Goal: Task Accomplishment & Management: Manage account settings

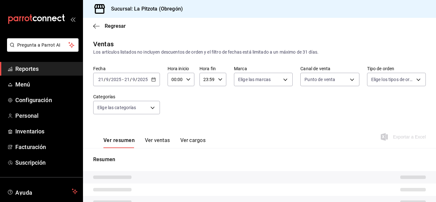
type input "PARROT"
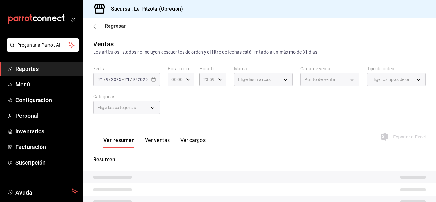
click at [107, 27] on span "Regresar" at bounding box center [115, 26] width 21 height 6
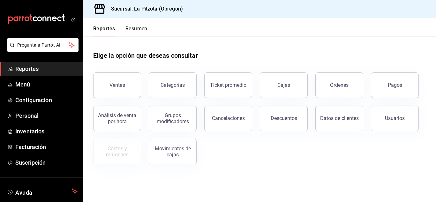
click at [125, 26] on div "Reportes Resumen" at bounding box center [120, 31] width 54 height 11
click at [139, 32] on button "Resumen" at bounding box center [136, 31] width 22 height 11
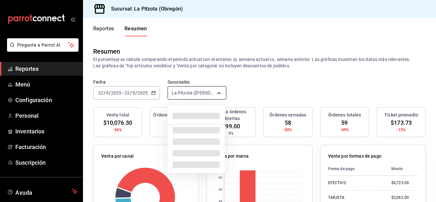
click at [183, 91] on body "Pregunta a Parrot AI Reportes Menú Configuración Personal Inventarios Facturaci…" at bounding box center [218, 101] width 436 height 202
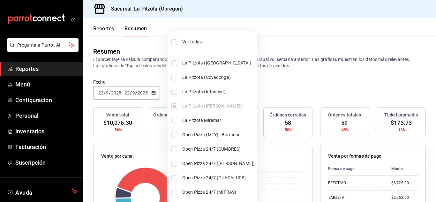
click at [176, 98] on li "La Pitzota (Infonavit)" at bounding box center [213, 92] width 90 height 14
type input "[object Object],[object Object]"
checkbox input "true"
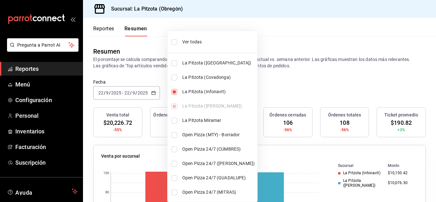
click at [308, 167] on div at bounding box center [218, 101] width 436 height 202
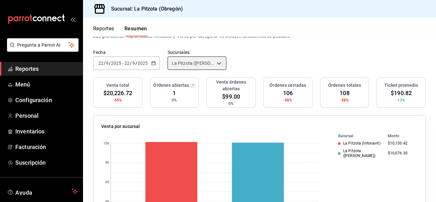
scroll to position [31, 0]
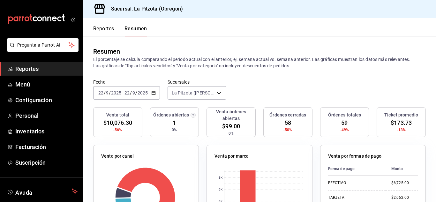
click at [102, 29] on button "Reportes" at bounding box center [103, 31] width 21 height 11
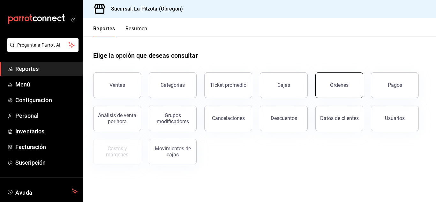
click at [339, 95] on button "Órdenes" at bounding box center [339, 85] width 48 height 26
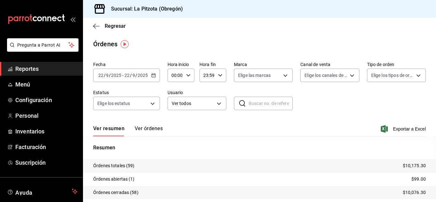
click at [155, 77] on \(Stroke\) "button" at bounding box center [154, 76] width 4 height 4
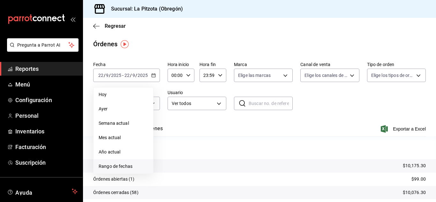
click at [125, 167] on span "Rango de fechas" at bounding box center [123, 166] width 49 height 7
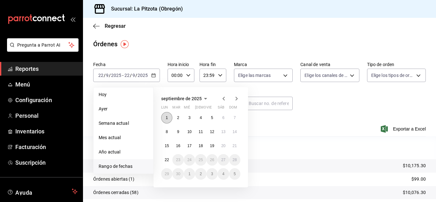
click at [168, 119] on button "1" at bounding box center [166, 117] width 11 height 11
click at [236, 144] on abbr "21" at bounding box center [235, 146] width 4 height 4
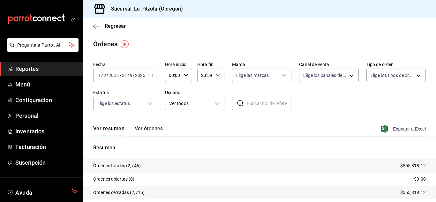
click at [406, 127] on span "Exportar a Excel" at bounding box center [404, 129] width 44 height 8
click at [45, 100] on span "Configuración" at bounding box center [46, 100] width 62 height 9
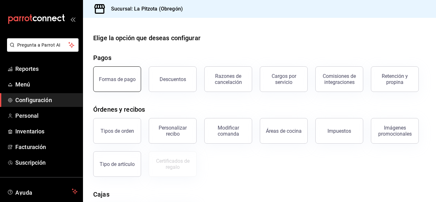
click at [127, 75] on button "Formas de pago" at bounding box center [117, 79] width 48 height 26
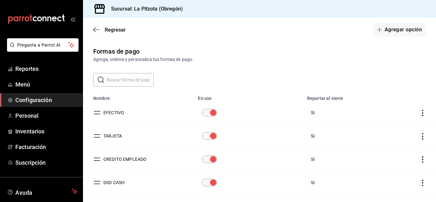
scroll to position [48, 0]
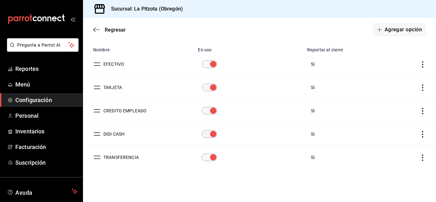
click at [210, 132] on input "paymentsTable" at bounding box center [213, 134] width 23 height 8
click at [105, 32] on span "Regresar" at bounding box center [115, 30] width 21 height 6
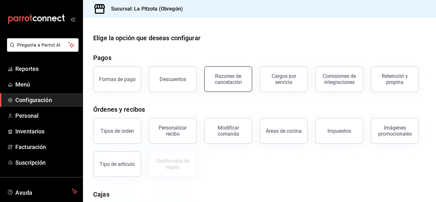
click at [236, 69] on button "Razones de cancelación" at bounding box center [228, 79] width 48 height 26
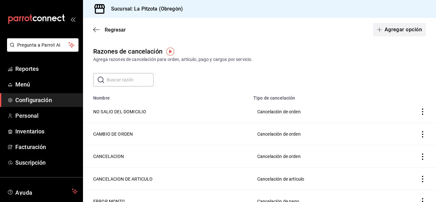
click at [409, 32] on button "Agregar opción" at bounding box center [399, 29] width 53 height 13
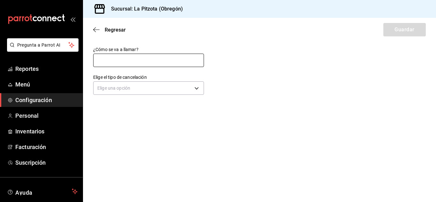
click at [150, 58] on input "text" at bounding box center [148, 60] width 111 height 13
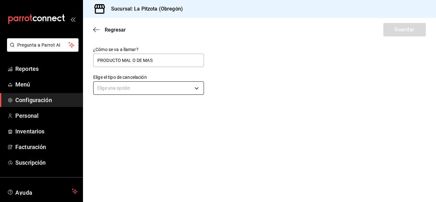
type input "PRODUCTO MAL O DE MAS"
click at [143, 88] on body "Pregunta a Parrot AI Reportes Menú Configuración Personal Inventarios Facturaci…" at bounding box center [218, 101] width 436 height 202
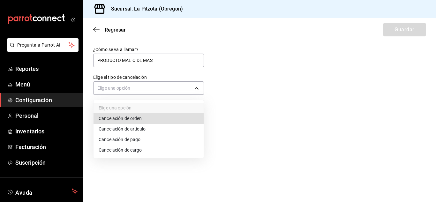
click at [121, 129] on li "Cancelación de artículo" at bounding box center [148, 129] width 110 height 11
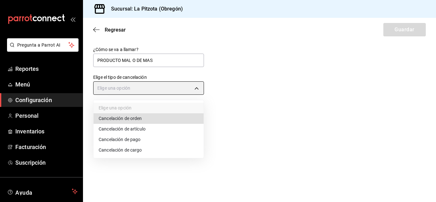
type input "ORDER_ITEM"
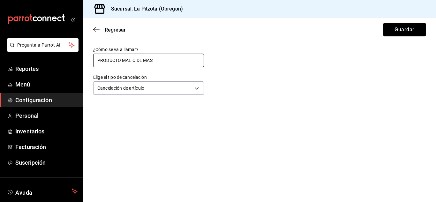
click at [159, 60] on input "PRODUCTO MAL O DE MAS" at bounding box center [148, 60] width 111 height 13
type input "P"
type input "ARTICULO DE MAS O MAL"
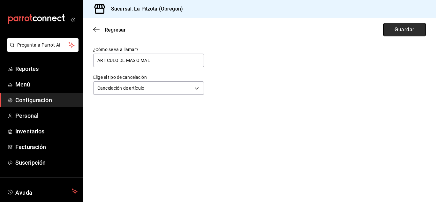
click at [391, 32] on button "Guardar" at bounding box center [404, 29] width 42 height 13
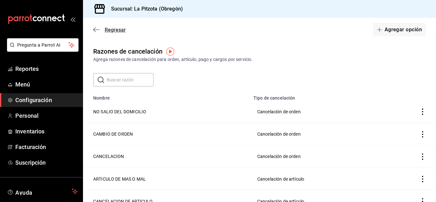
click at [117, 32] on span "Regresar" at bounding box center [115, 30] width 21 height 6
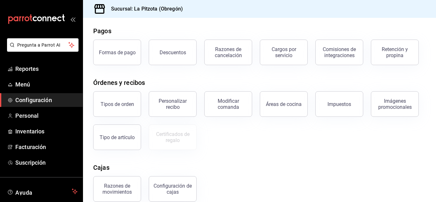
scroll to position [30, 0]
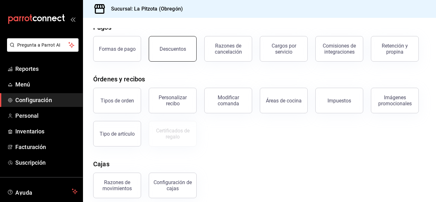
click at [168, 55] on button "Descuentos" at bounding box center [173, 49] width 48 height 26
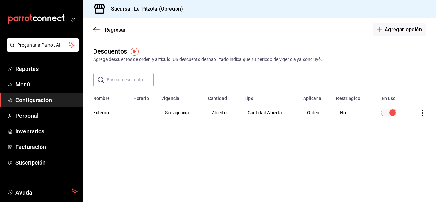
click at [101, 111] on th "Externo" at bounding box center [106, 112] width 47 height 23
click at [111, 27] on span "Regresar" at bounding box center [115, 30] width 21 height 6
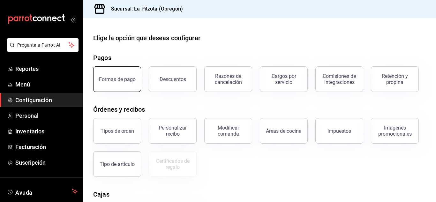
click at [130, 81] on div "Formas de pago" at bounding box center [117, 79] width 37 height 6
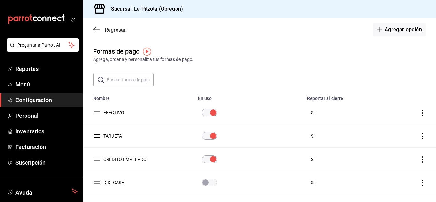
click at [117, 27] on span "Regresar" at bounding box center [115, 30] width 21 height 6
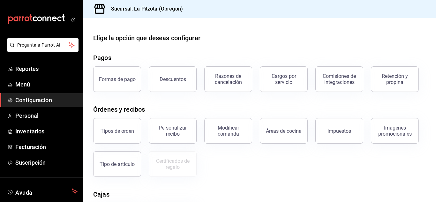
click at [131, 137] on button "Tipos de orden" at bounding box center [117, 131] width 48 height 26
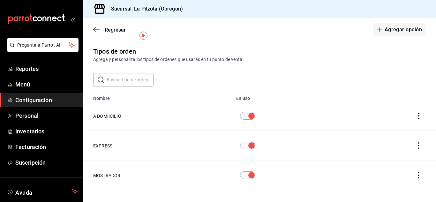
scroll to position [16, 0]
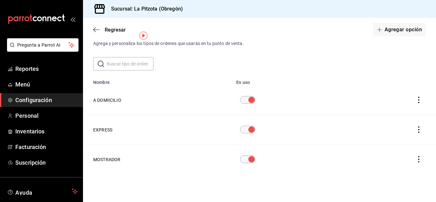
click at [105, 131] on button "EXPRESS" at bounding box center [102, 130] width 19 height 6
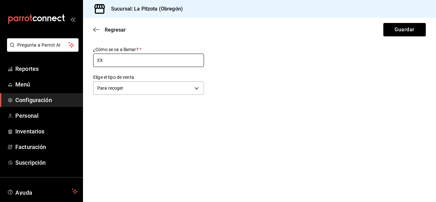
type input "E"
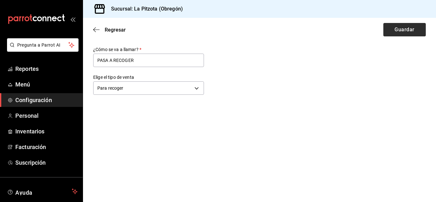
type input "PASA A RECOGER"
click at [413, 29] on button "Guardar" at bounding box center [404, 29] width 42 height 13
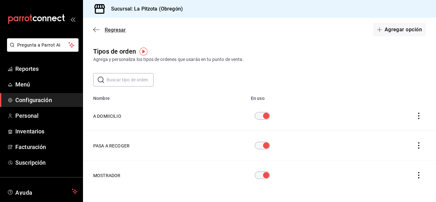
click at [112, 30] on span "Regresar" at bounding box center [115, 30] width 21 height 6
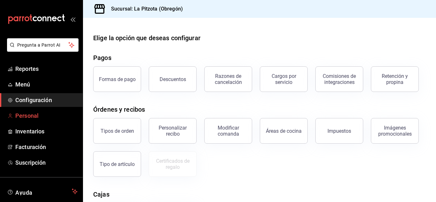
click at [33, 118] on span "Personal" at bounding box center [46, 115] width 62 height 9
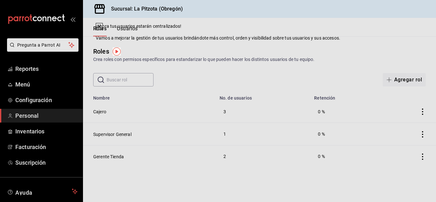
click at [290, 45] on div "Roles Crea roles con permisos específicos para estandarizar lo que pueden hacer…" at bounding box center [259, 61] width 353 height 50
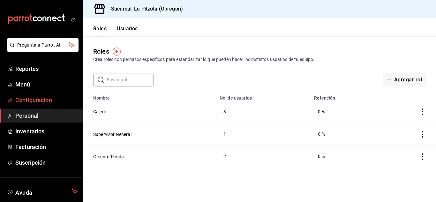
click at [55, 103] on span "Configuración" at bounding box center [46, 100] width 62 height 9
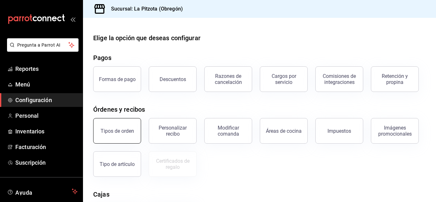
click at [132, 131] on div "Tipos de orden" at bounding box center [118, 131] width 34 height 6
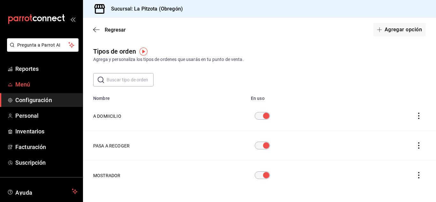
click at [28, 86] on span "Menú" at bounding box center [46, 84] width 62 height 9
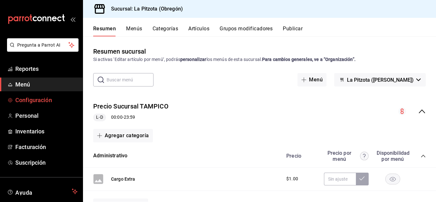
click at [43, 97] on span "Configuración" at bounding box center [46, 100] width 62 height 9
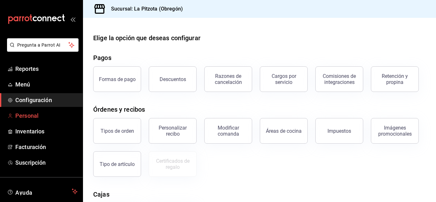
click at [55, 116] on span "Personal" at bounding box center [46, 115] width 62 height 9
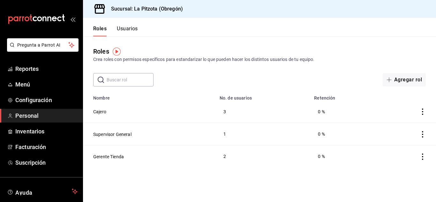
click at [130, 30] on button "Usuarios" at bounding box center [127, 31] width 21 height 11
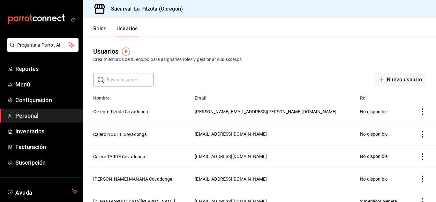
click at [138, 85] on input "text" at bounding box center [130, 79] width 47 height 13
type input "I"
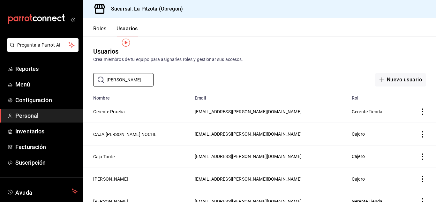
scroll to position [9, 0]
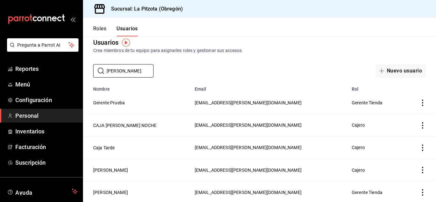
type input "OBREGON"
click at [227, 169] on span "caja1.obregon@lapitzota.com" at bounding box center [248, 170] width 107 height 5
click at [100, 28] on button "Roles" at bounding box center [99, 31] width 13 height 11
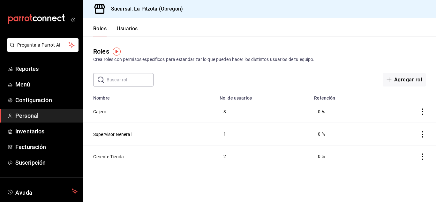
click at [107, 114] on td "Cajero" at bounding box center [149, 112] width 133 height 22
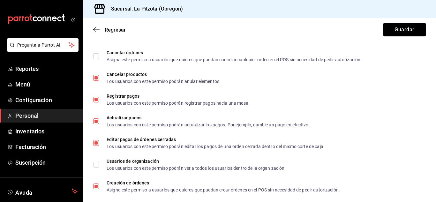
scroll to position [328, 0]
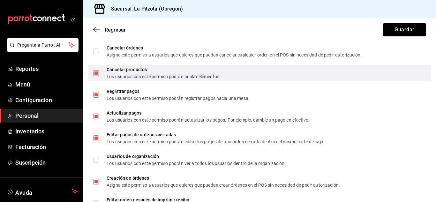
click at [97, 78] on label "Cancelar productos Los usuarios con este permiso podrán anular elementos." at bounding box center [156, 72] width 127 height 11
click at [97, 76] on input "Cancelar productos Los usuarios con este permiso podrán anular elementos." at bounding box center [96, 73] width 6 height 6
click at [96, 73] on input "Cancelar productos Los usuarios con este permiso podrán anular elementos." at bounding box center [96, 73] width 6 height 6
checkbox input "false"
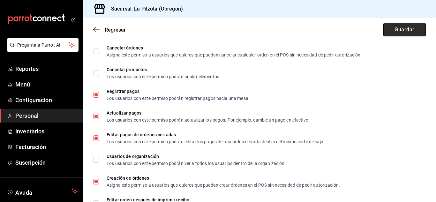
click at [383, 23] on button "Guardar" at bounding box center [404, 29] width 42 height 13
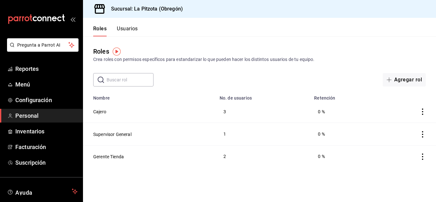
click at [102, 107] on td "Cajero" at bounding box center [149, 112] width 133 height 22
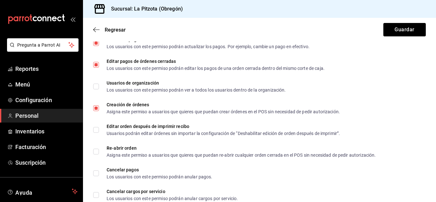
scroll to position [404, 0]
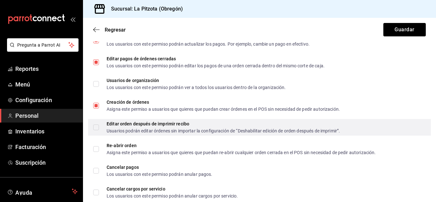
click at [92, 130] on div "Editar orden después de imprimir recibo Usuarios podrán editar órdenes sin impo…" at bounding box center [259, 127] width 343 height 17
checkbox input "true"
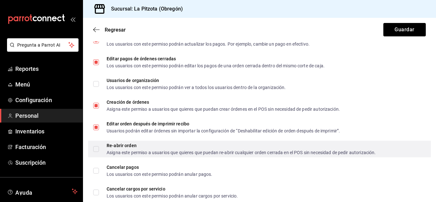
click at [96, 152] on label "Re-abrir orden Asigna este permiso a usuarios que quieres que puedan re-abrir c…" at bounding box center [234, 148] width 282 height 11
click at [96, 152] on input "Re-abrir orden Asigna este permiso a usuarios que quieres que puedan re-abrir c…" at bounding box center [96, 149] width 6 height 6
checkbox input "true"
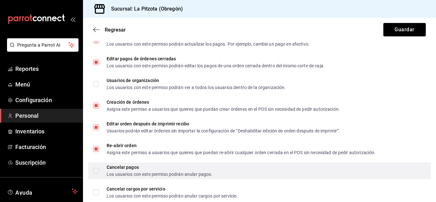
click at [96, 171] on input "Cancelar pagos Los usuarios con este permiso podrán anular pagos." at bounding box center [96, 171] width 6 height 6
click at [98, 171] on input "Cancelar pagos Los usuarios con este permiso podrán anular pagos." at bounding box center [96, 171] width 6 height 6
click at [100, 171] on span "Cancelar pagos Los usuarios con este permiso podrán anular pagos." at bounding box center [156, 170] width 114 height 11
click at [99, 171] on input "Cancelar pagos Los usuarios con este permiso podrán anular pagos." at bounding box center [96, 171] width 6 height 6
click at [98, 172] on input "Cancelar pagos Los usuarios con este permiso podrán anular pagos." at bounding box center [96, 171] width 6 height 6
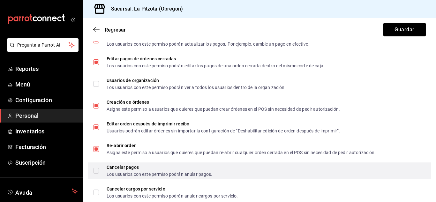
checkbox input "true"
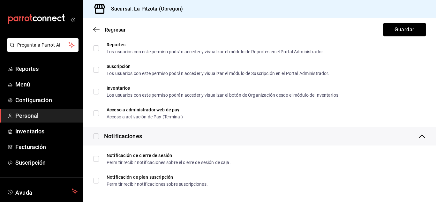
scroll to position [1101, 0]
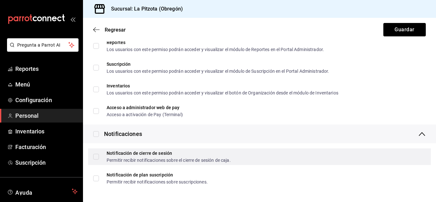
click at [97, 155] on input "Notificación de cierre de sesión Permitir recibir notificaciones sobre el cierr…" at bounding box center [96, 157] width 6 height 6
checkbox input "true"
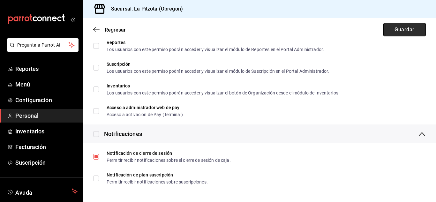
click at [413, 27] on button "Guardar" at bounding box center [404, 29] width 42 height 13
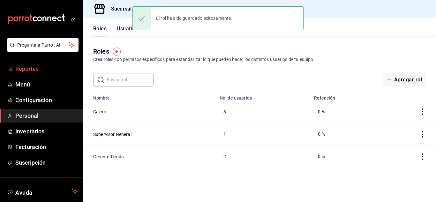
click at [37, 69] on span "Reportes" at bounding box center [46, 68] width 62 height 9
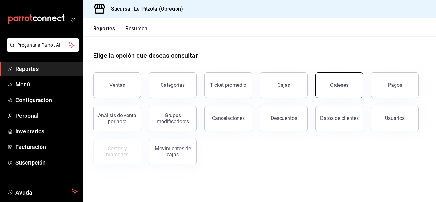
click at [328, 82] on button "Órdenes" at bounding box center [339, 85] width 48 height 26
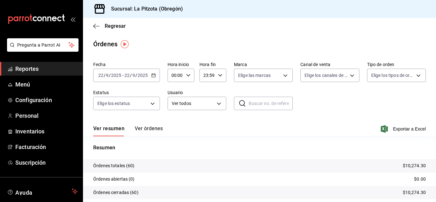
click at [38, 67] on span "Reportes" at bounding box center [46, 68] width 62 height 9
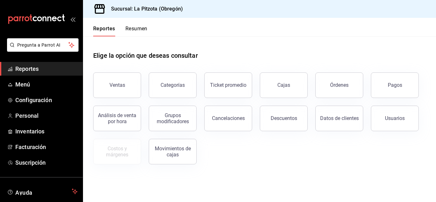
scroll to position [39, 0]
